Goal: Complete application form

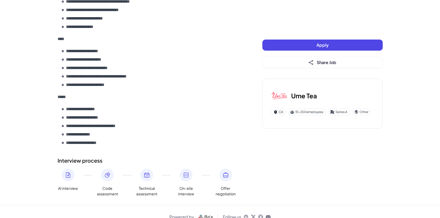
scroll to position [379, 0]
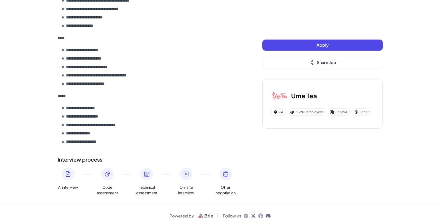
click at [296, 43] on button "Apply" at bounding box center [323, 45] width 120 height 11
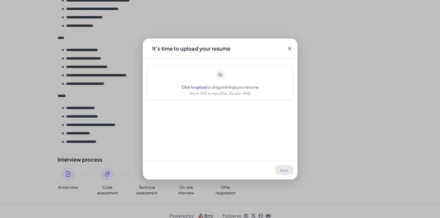
click at [242, 101] on div "It’s time to upload your resume Click to upload or drag and drop your resume Wo…" at bounding box center [220, 109] width 155 height 141
click at [288, 48] on icon at bounding box center [289, 48] width 5 height 5
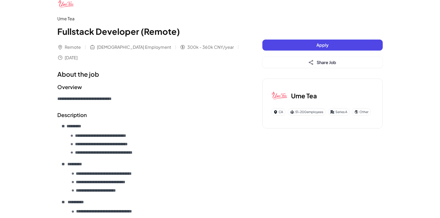
scroll to position [17, 0]
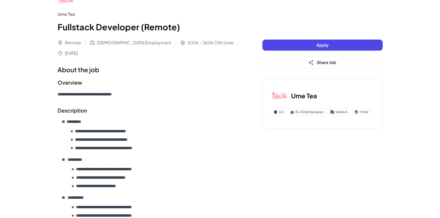
click at [306, 48] on button "Apply" at bounding box center [323, 45] width 120 height 11
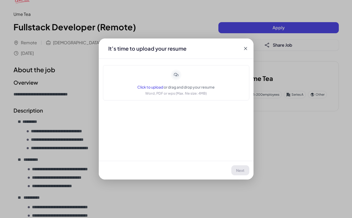
click at [153, 88] on span "Click to upload" at bounding box center [150, 87] width 26 height 5
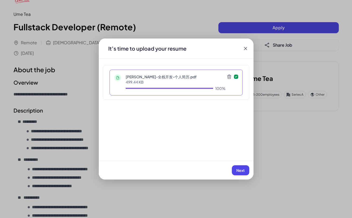
click at [240, 172] on span "Next" at bounding box center [240, 170] width 8 height 5
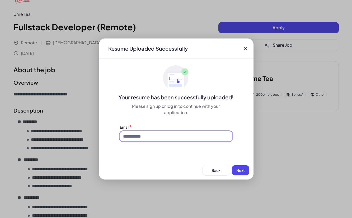
click at [148, 135] on input at bounding box center [176, 137] width 113 height 10
type input "**********"
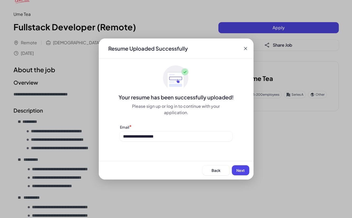
click at [241, 171] on span "Next" at bounding box center [240, 170] width 8 height 5
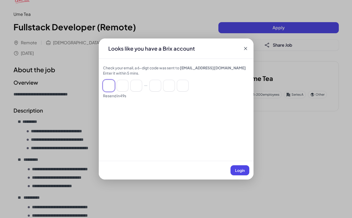
click at [108, 85] on input at bounding box center [109, 86] width 12 height 12
paste input "******"
type input "*"
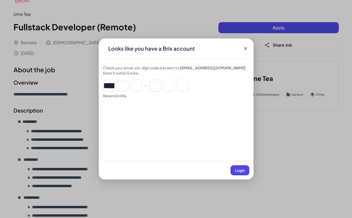
type input "*"
click at [244, 172] on span "Login" at bounding box center [240, 170] width 10 height 5
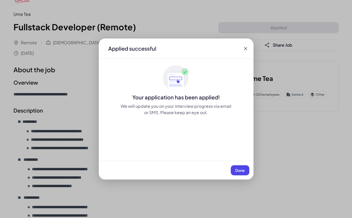
click at [239, 170] on span "Done" at bounding box center [240, 170] width 10 height 5
